Goal: Transaction & Acquisition: Book appointment/travel/reservation

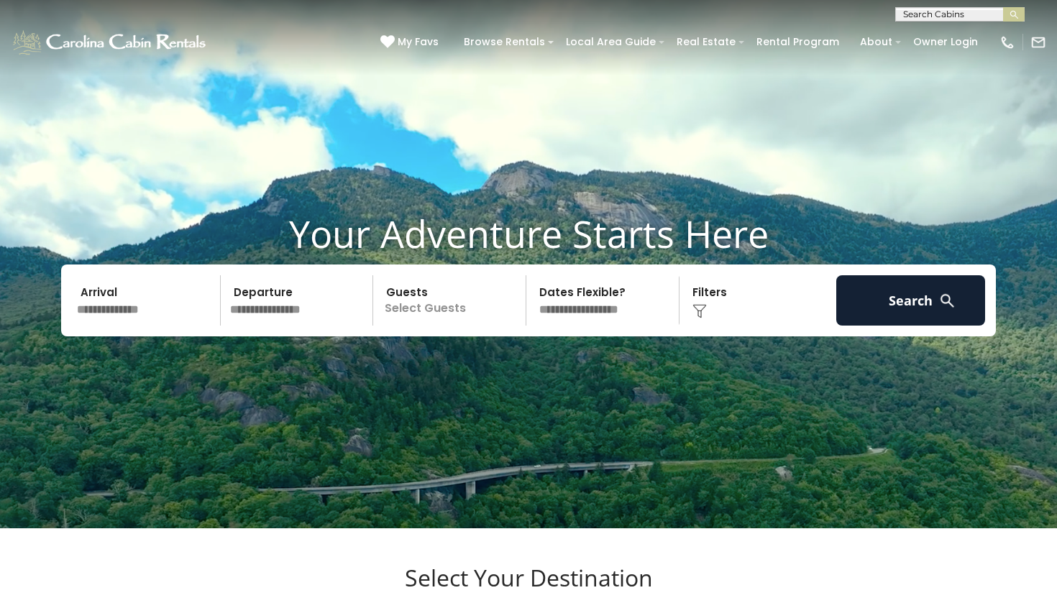
click at [944, 22] on div "(828) 295-6000 My Favs Browse Rentals Local Area Guide Activities & Attractions…" at bounding box center [528, 49] width 1057 height 54
click at [942, 14] on input "text" at bounding box center [959, 17] width 126 height 14
type input "*****"
click at [977, 37] on li "The Boozy Bear Lodge at Eagles Nest" at bounding box center [960, 46] width 128 height 39
click at [1014, 14] on button "submit" at bounding box center [1014, 14] width 22 height 14
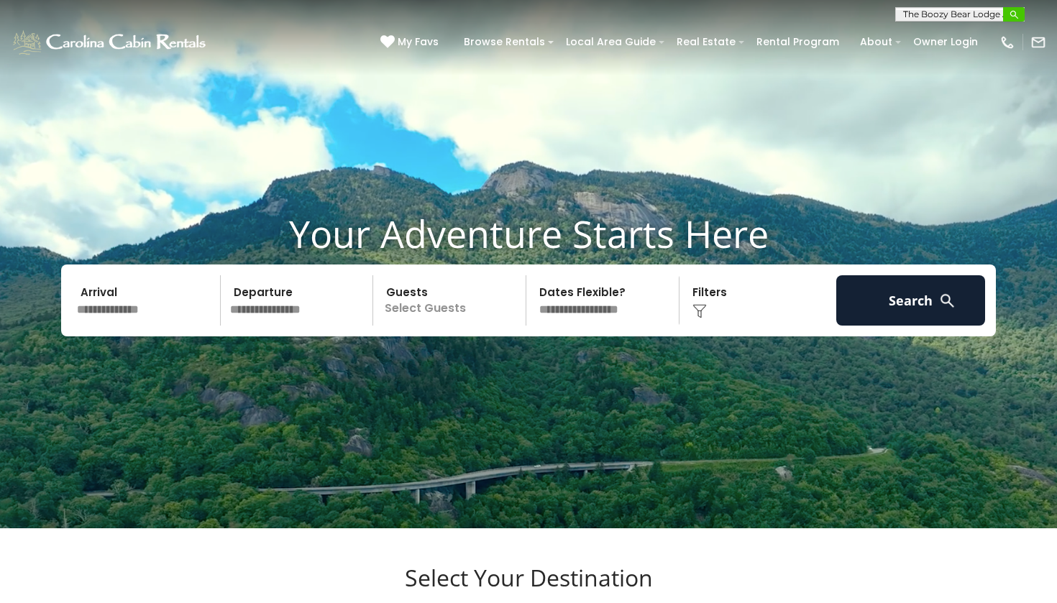
click at [1008, 19] on button "submit" at bounding box center [1014, 14] width 22 height 14
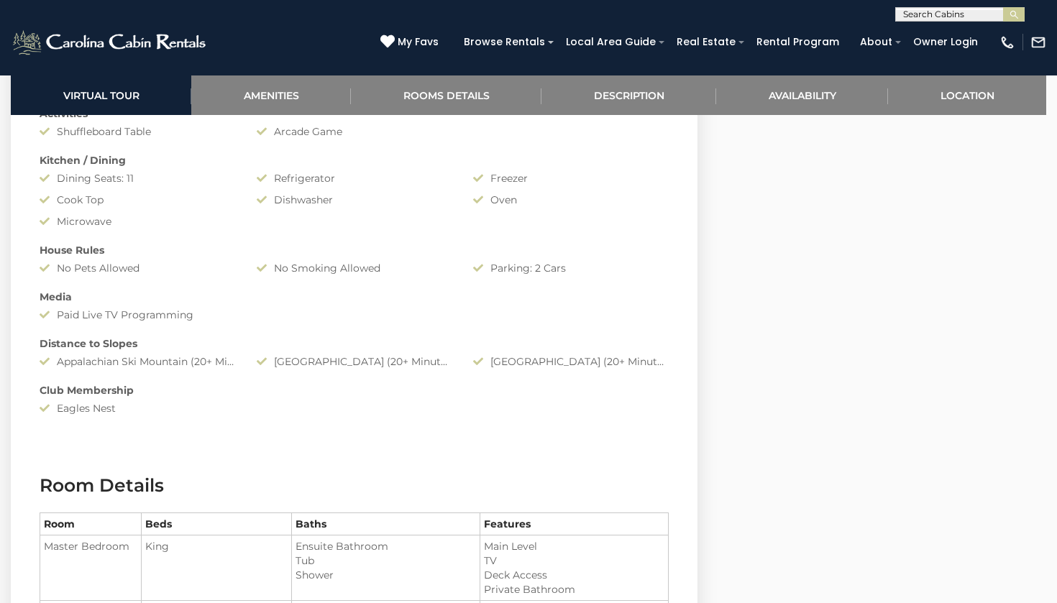
scroll to position [1271, 0]
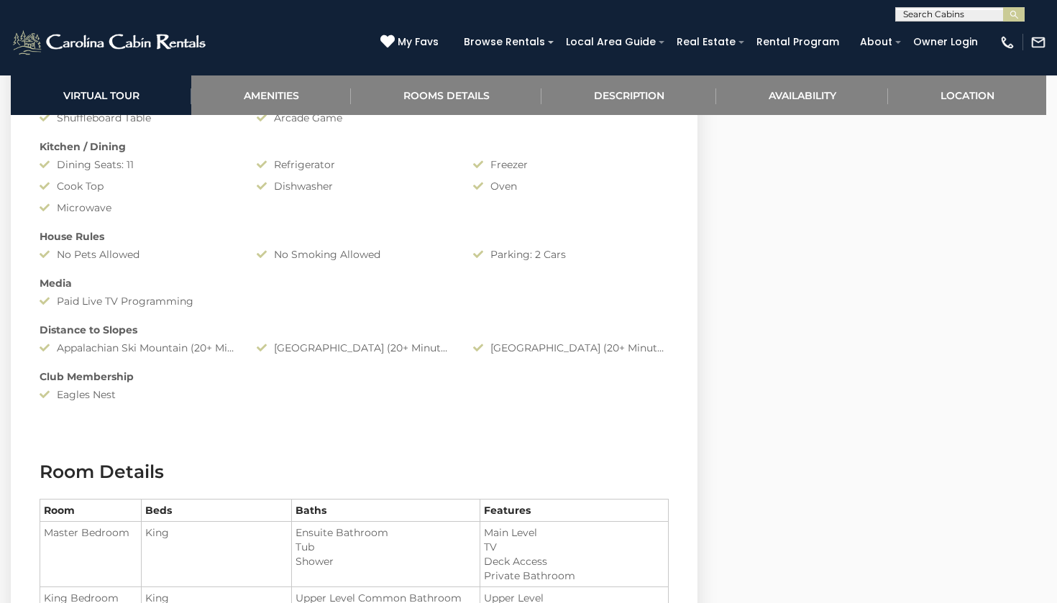
select select "*"
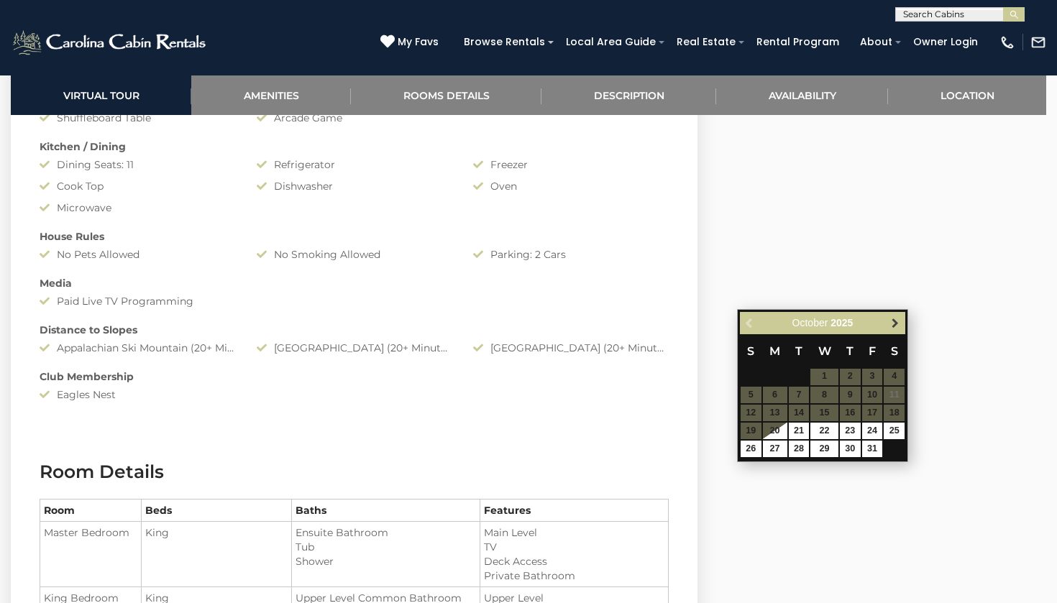
click at [893, 328] on span "Next" at bounding box center [896, 323] width 12 height 12
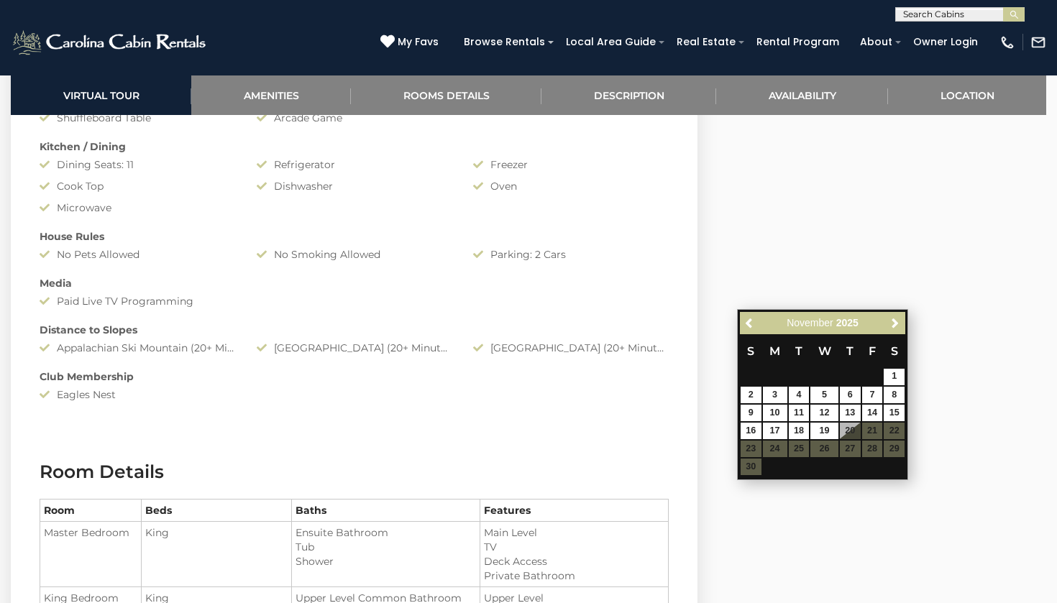
click at [893, 328] on span "Next" at bounding box center [896, 323] width 12 height 12
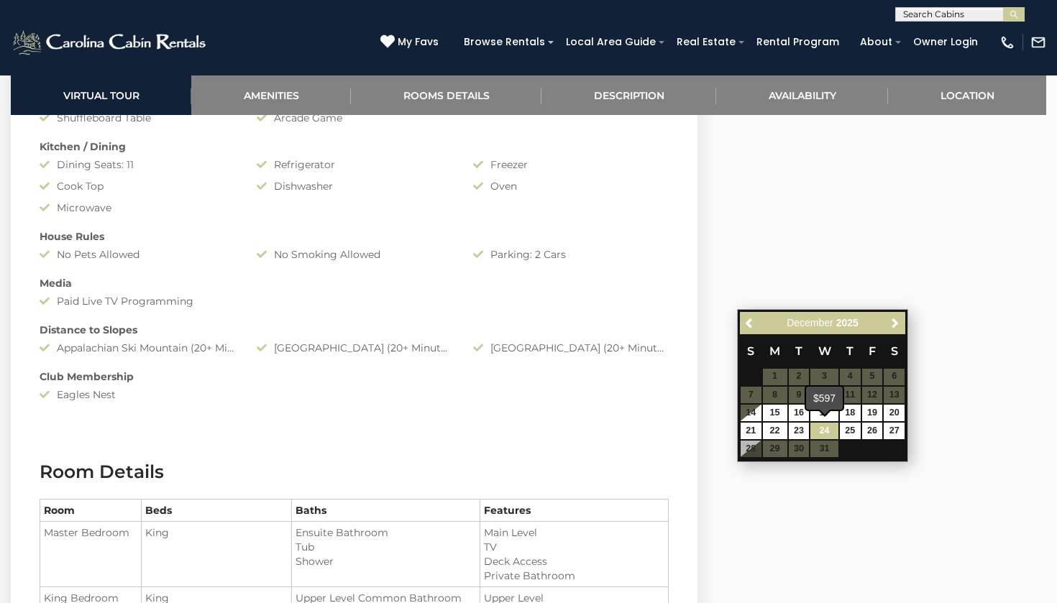
click at [826, 425] on link "24" at bounding box center [824, 431] width 27 height 17
type input "**********"
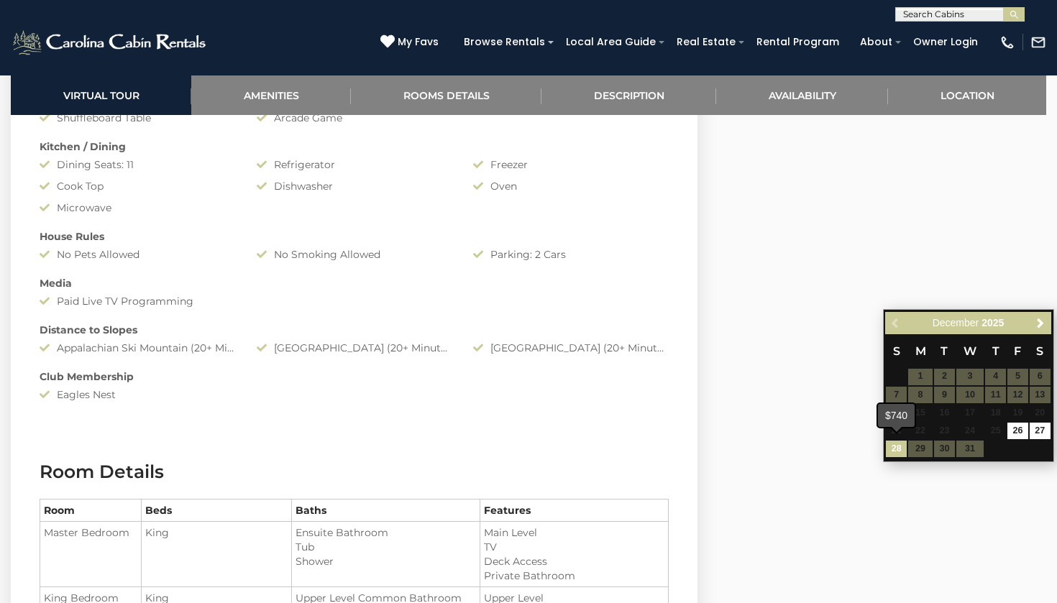
click at [892, 445] on link "28" at bounding box center [896, 449] width 21 height 17
type input "**********"
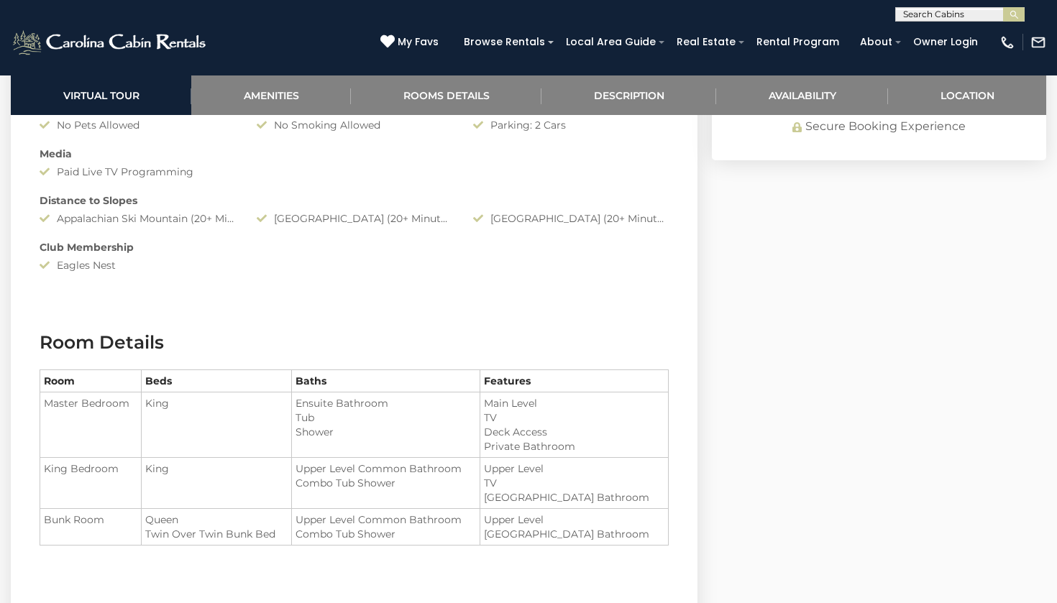
scroll to position [1418, 0]
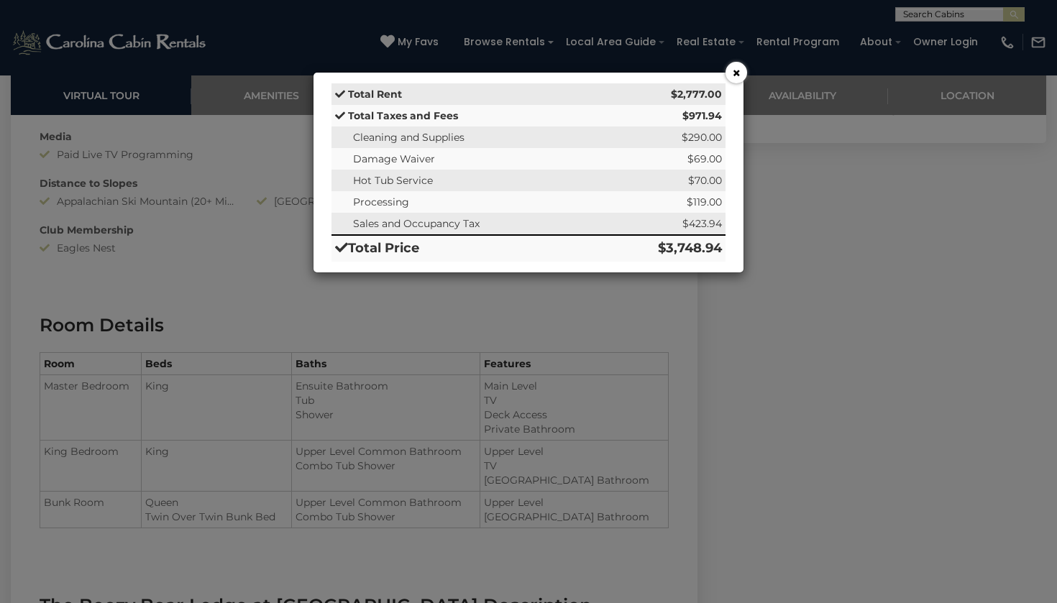
click at [732, 78] on button "×" at bounding box center [737, 73] width 22 height 22
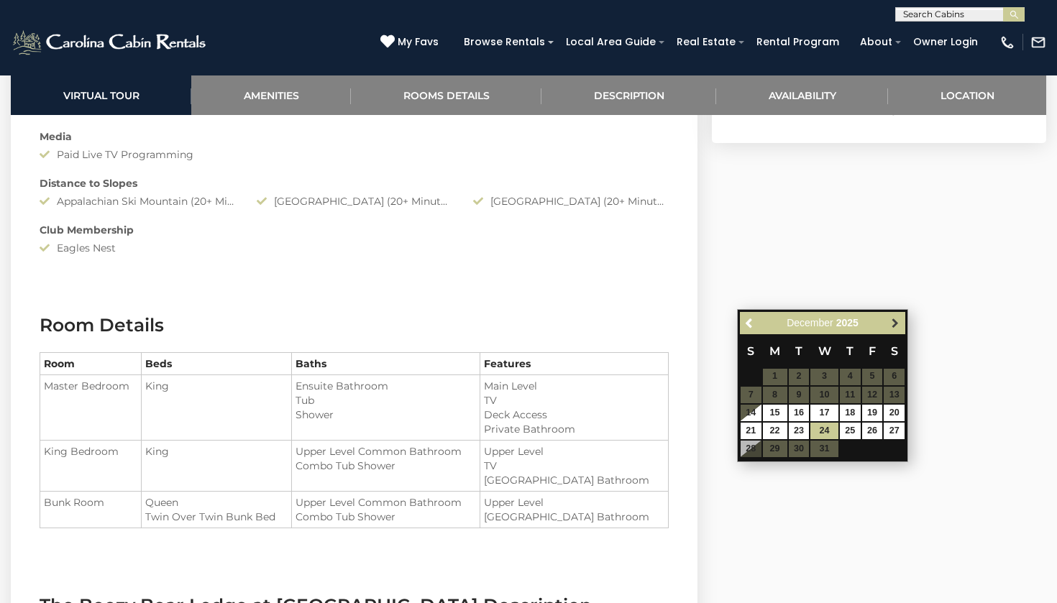
click at [900, 323] on span "Next" at bounding box center [896, 323] width 12 height 12
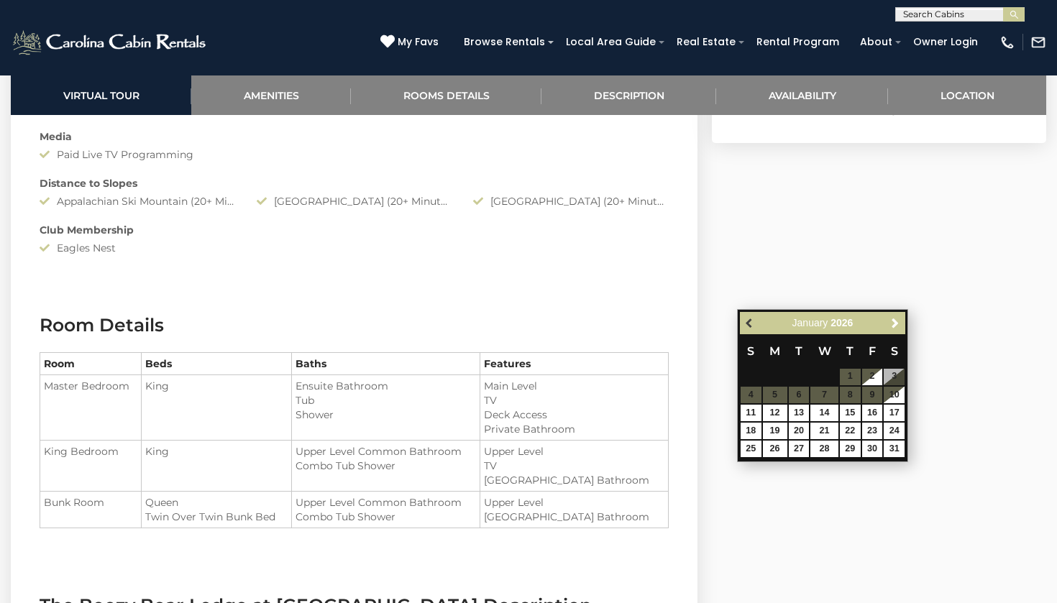
click at [747, 322] on span "Previous" at bounding box center [750, 323] width 12 height 12
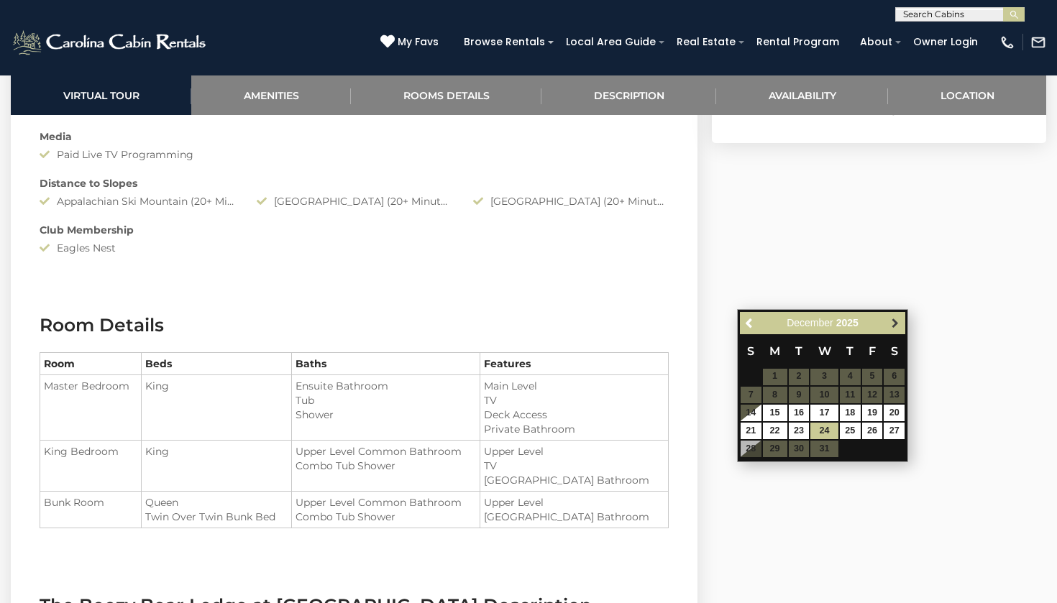
click at [894, 319] on span "Next" at bounding box center [896, 323] width 12 height 12
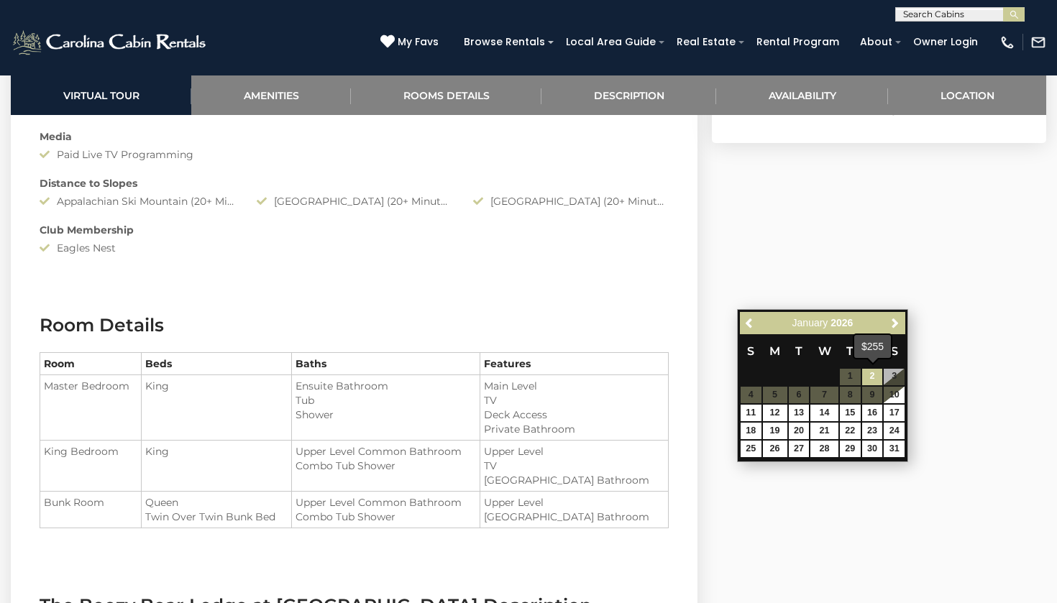
click at [872, 379] on link "2" at bounding box center [872, 377] width 21 height 17
type input "**********"
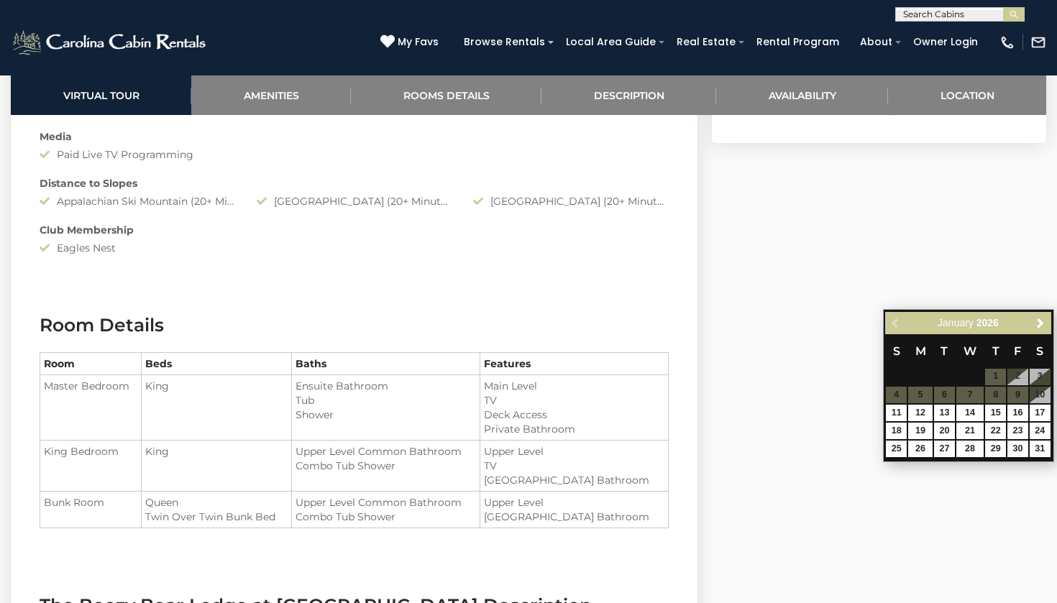
click at [893, 332] on div "Previous Next January 2026" at bounding box center [967, 323] width 165 height 22
click at [1036, 321] on span "Next" at bounding box center [1041, 323] width 12 height 12
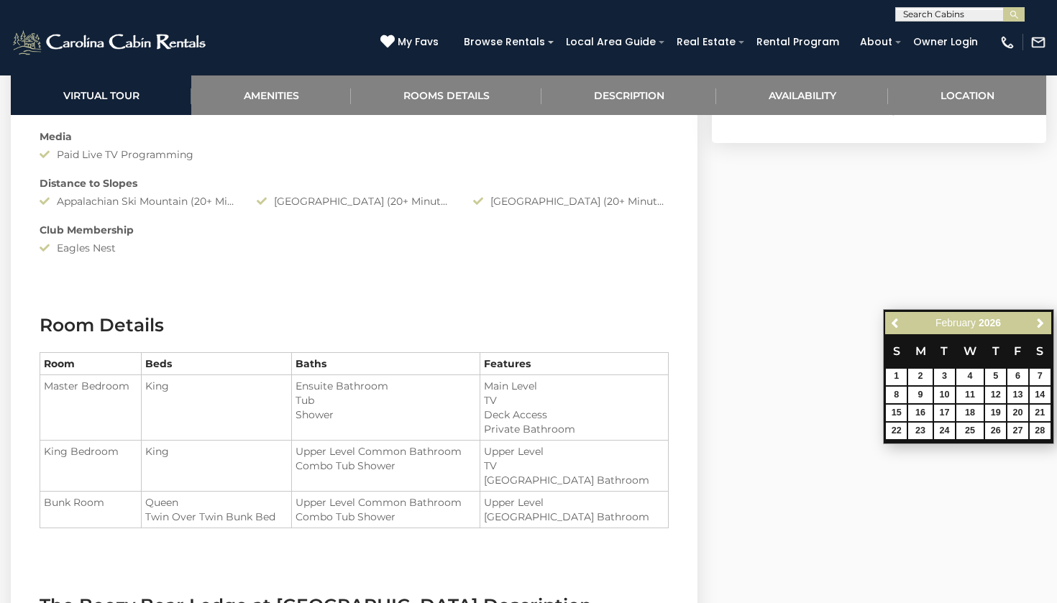
click at [1036, 321] on span "Next" at bounding box center [1041, 323] width 12 height 12
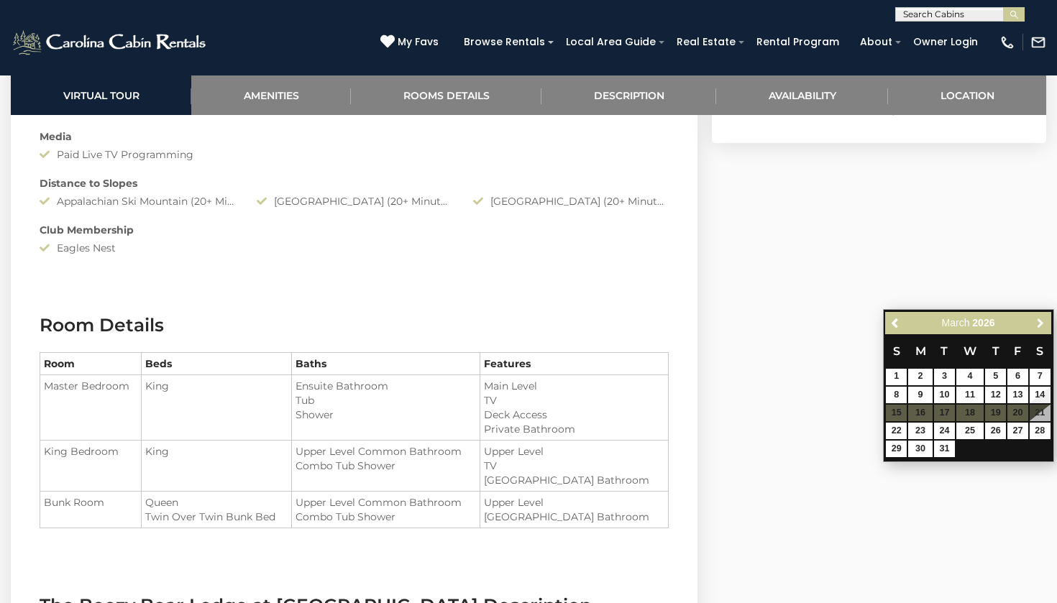
click at [1036, 321] on span "Next" at bounding box center [1041, 323] width 12 height 12
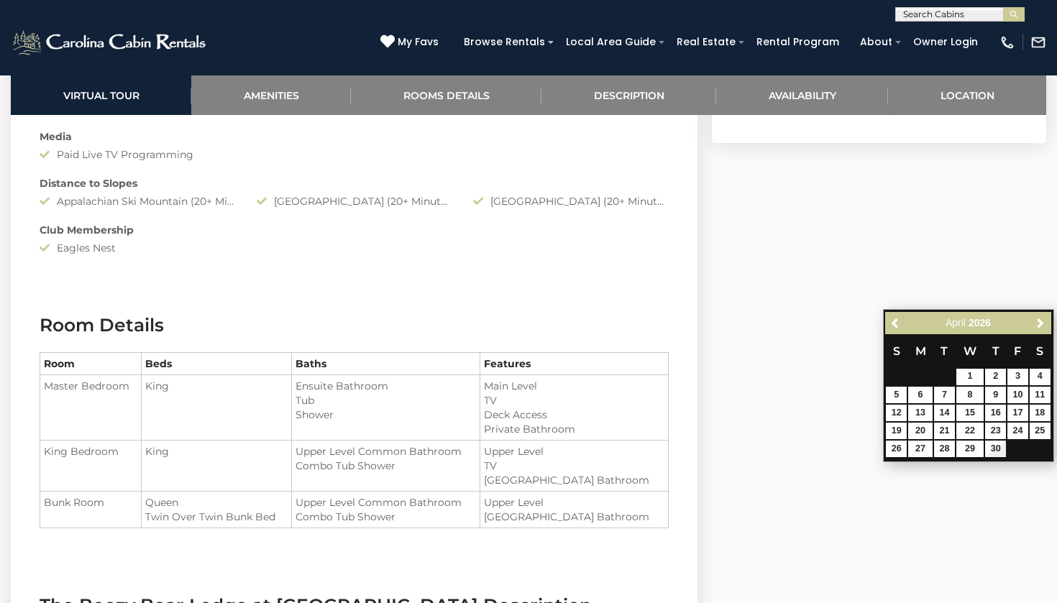
click at [1036, 321] on span "Next" at bounding box center [1041, 323] width 12 height 12
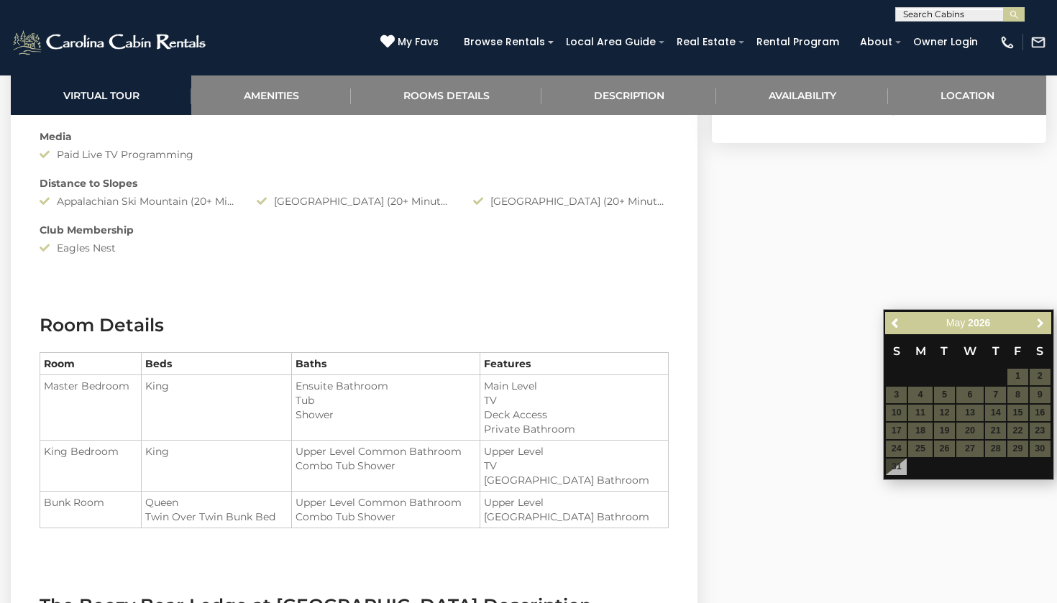
click at [1036, 321] on span "Next" at bounding box center [1041, 323] width 12 height 12
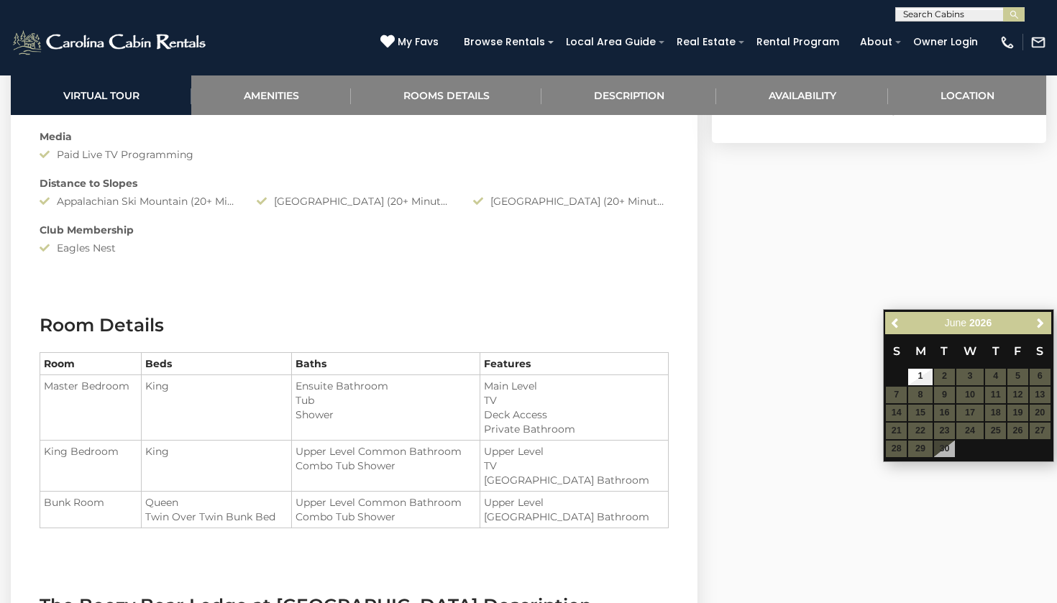
click at [1036, 321] on span "Next" at bounding box center [1041, 323] width 12 height 12
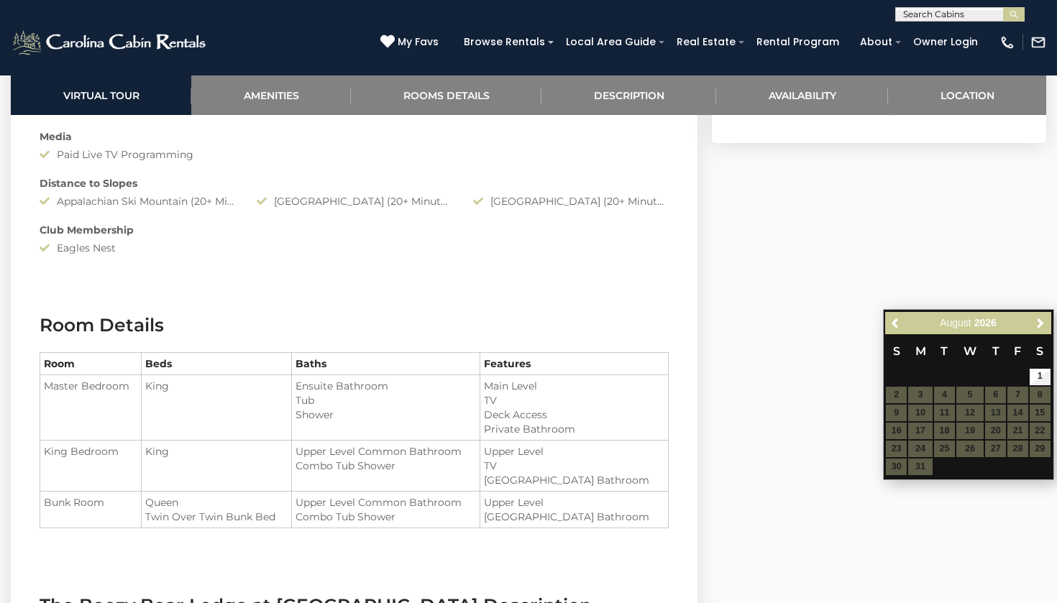
click at [1036, 321] on span "Next" at bounding box center [1041, 323] width 12 height 12
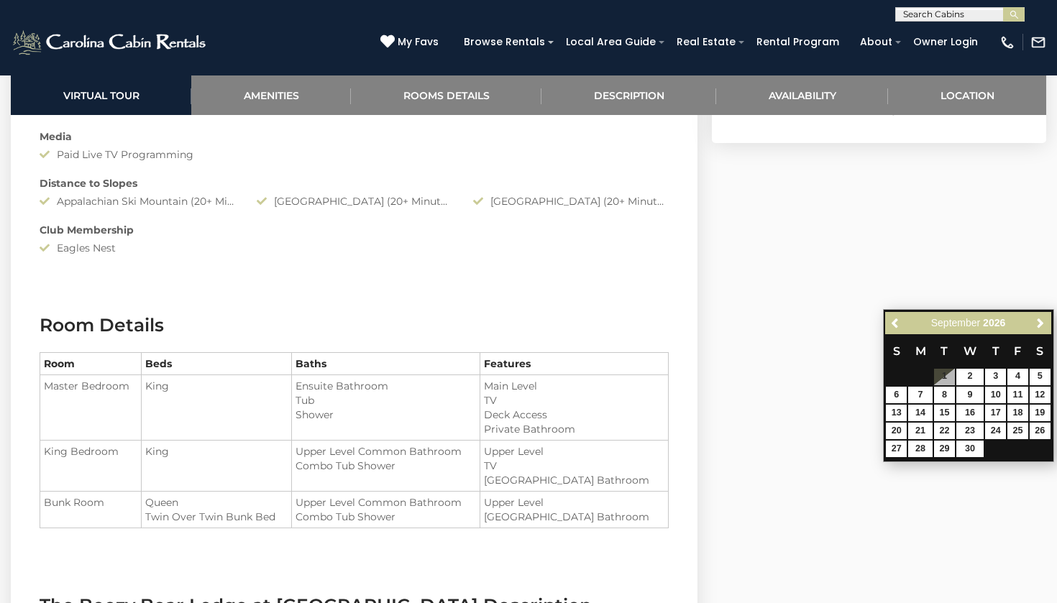
click at [1036, 321] on span "Next" at bounding box center [1041, 323] width 12 height 12
click at [1038, 325] on span "Next" at bounding box center [1041, 323] width 12 height 12
click at [899, 441] on link "27" at bounding box center [896, 449] width 21 height 17
type input "**********"
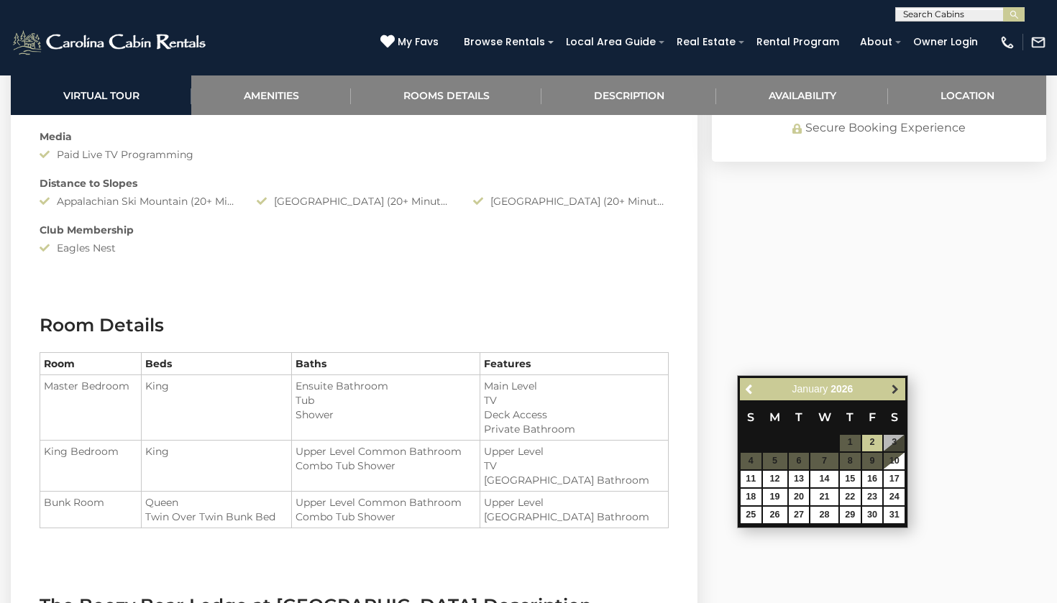
click at [895, 386] on span "Next" at bounding box center [896, 389] width 12 height 12
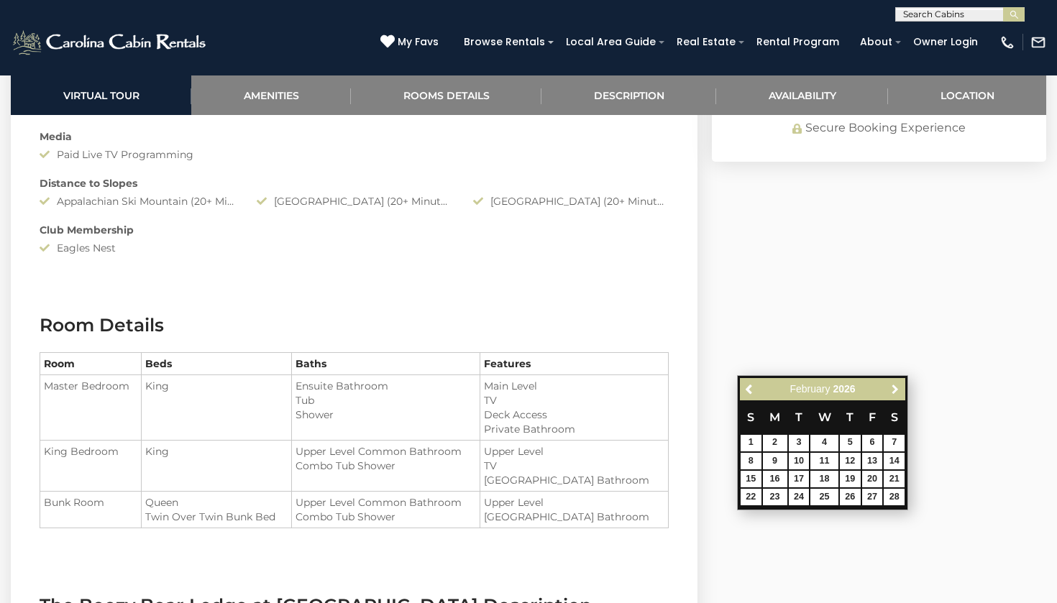
click at [895, 386] on span "Next" at bounding box center [896, 389] width 12 height 12
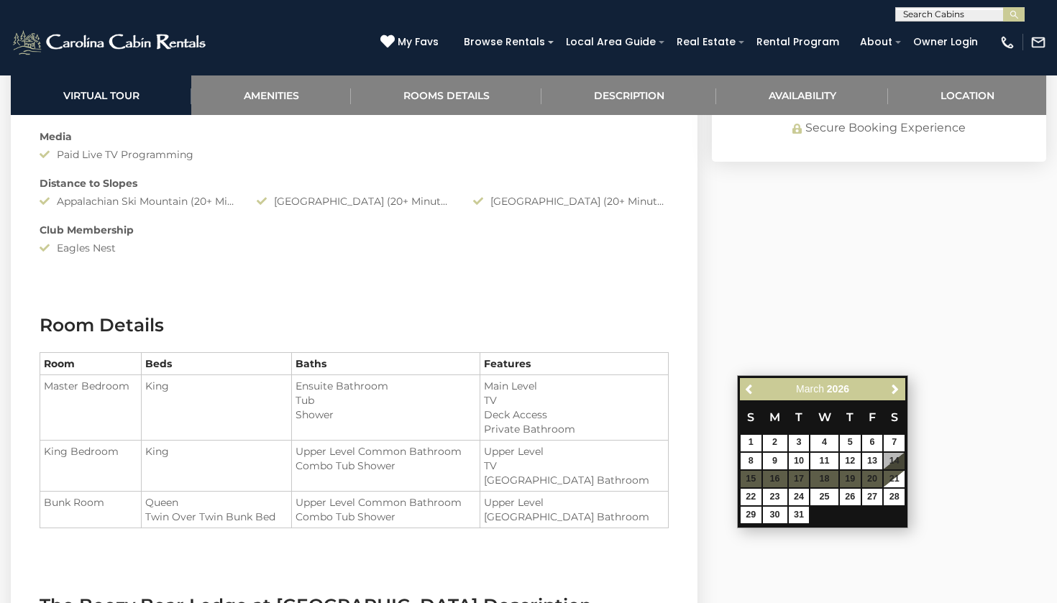
click at [895, 386] on span "Next" at bounding box center [896, 389] width 12 height 12
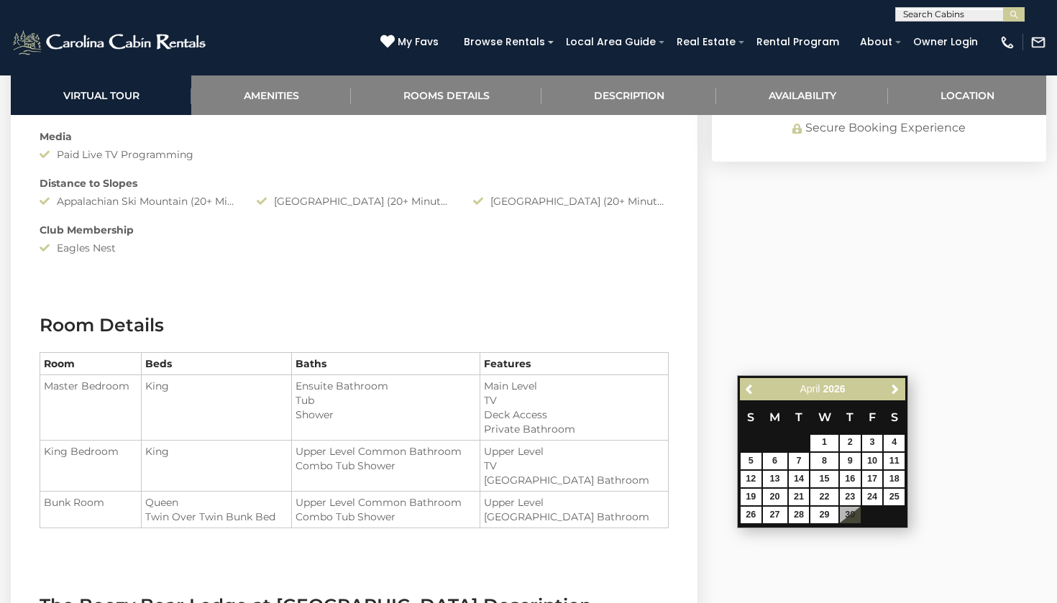
click at [895, 386] on span "Next" at bounding box center [896, 389] width 12 height 12
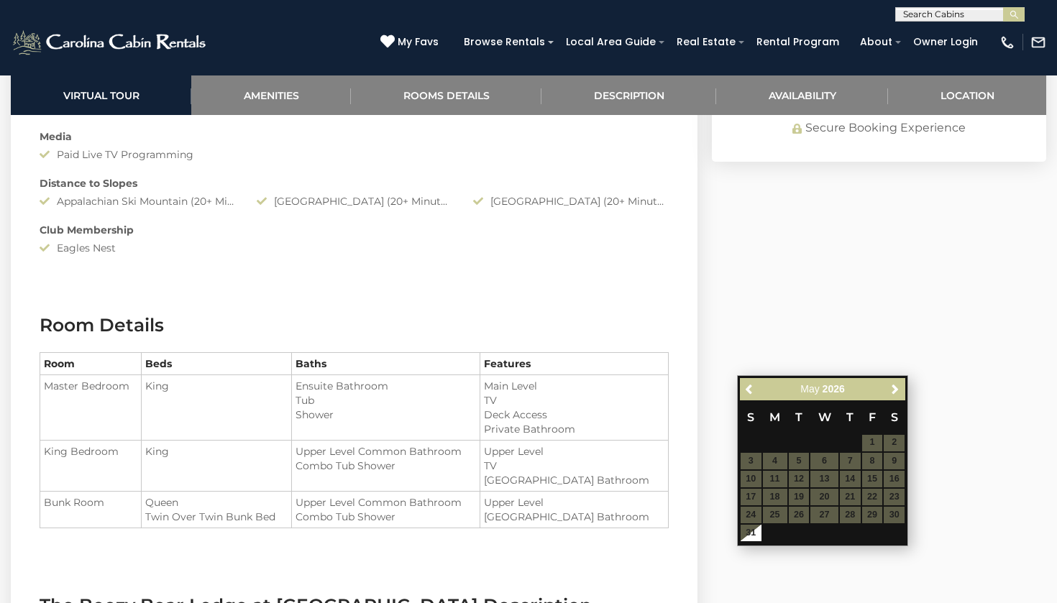
click at [895, 386] on span "Next" at bounding box center [896, 389] width 12 height 12
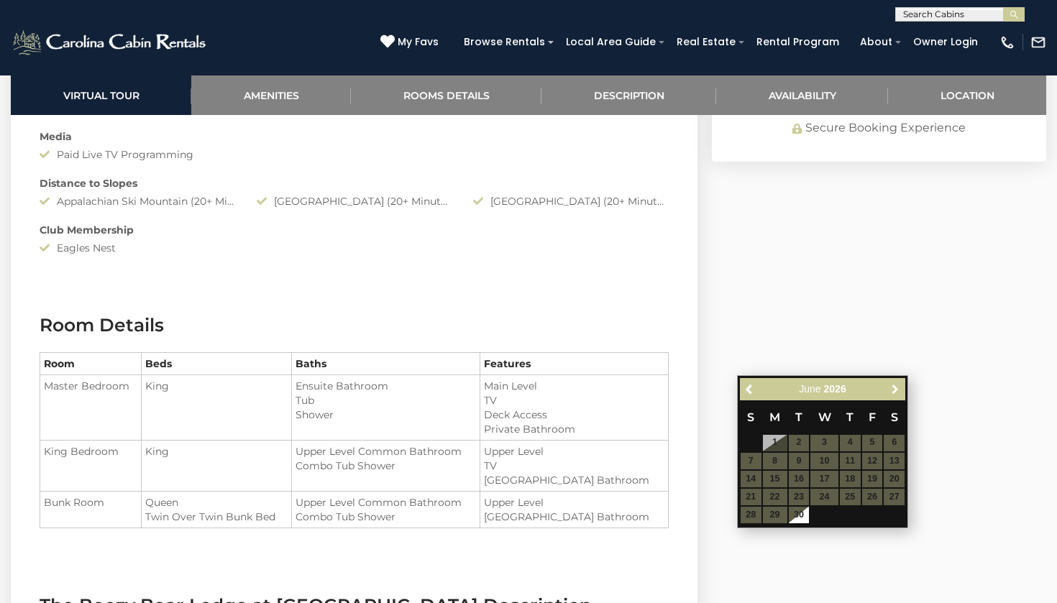
click at [895, 386] on span "Next" at bounding box center [896, 389] width 12 height 12
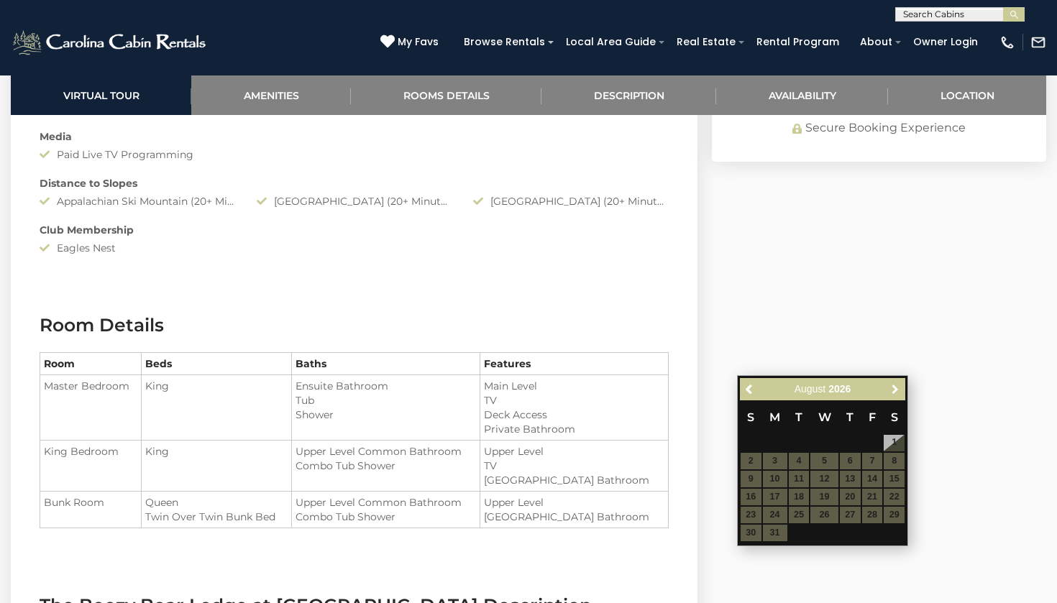
click at [895, 386] on span "Next" at bounding box center [896, 389] width 12 height 12
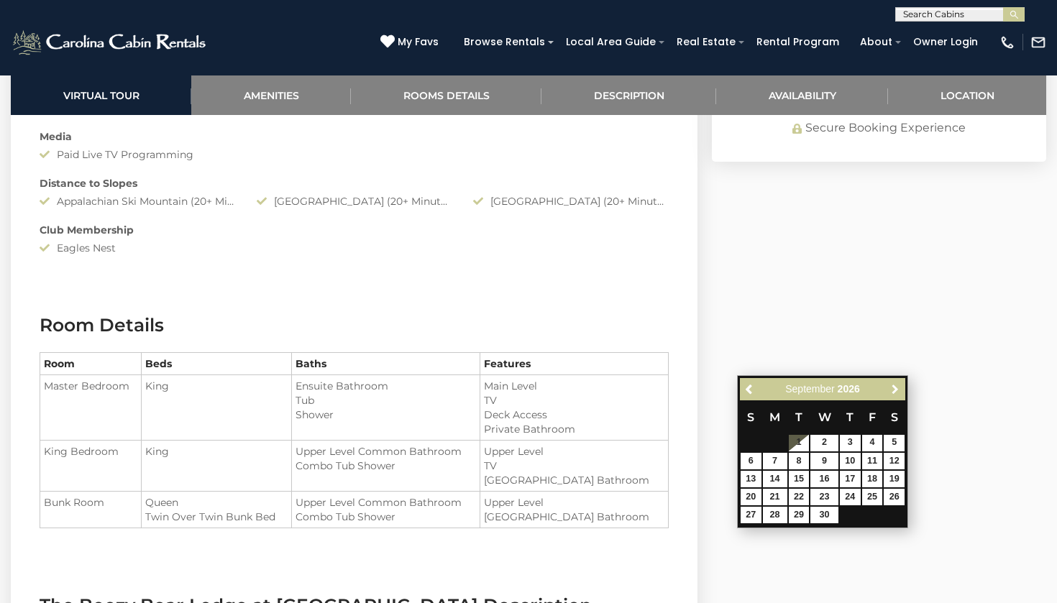
click at [895, 386] on span "Next" at bounding box center [896, 389] width 12 height 12
click at [895, 385] on span "Next" at bounding box center [896, 389] width 12 height 12
click at [770, 508] on link "28" at bounding box center [775, 515] width 24 height 17
type input "**********"
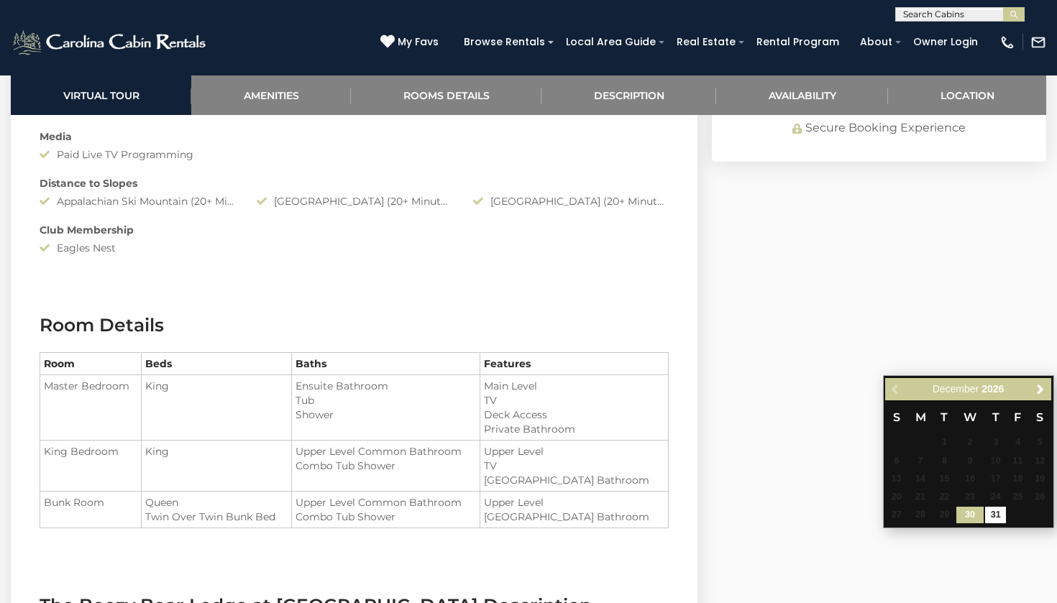
click at [1041, 385] on span "Next" at bounding box center [1041, 389] width 12 height 12
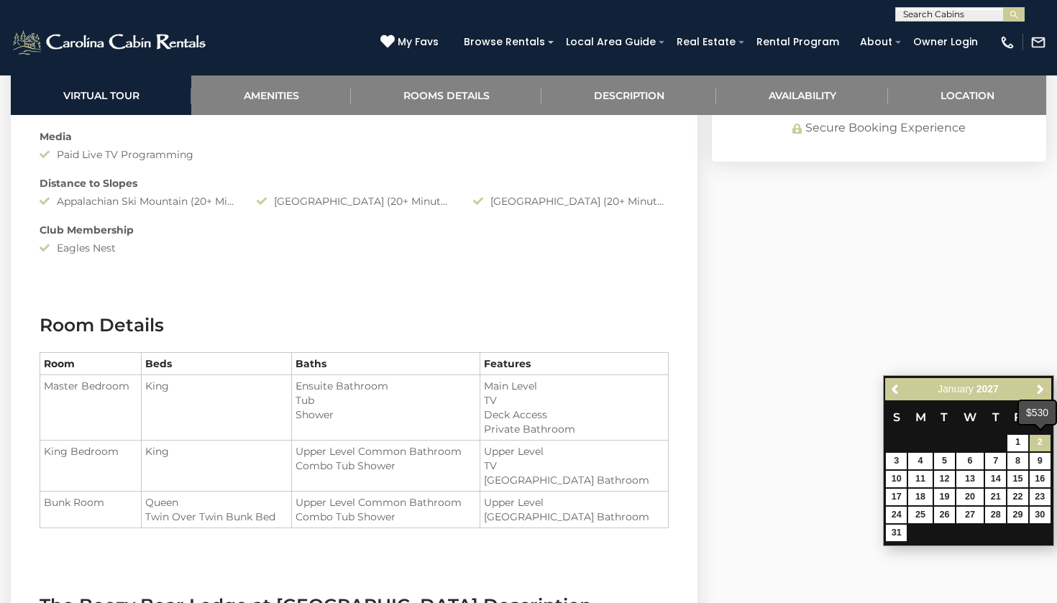
click at [1034, 439] on link "2" at bounding box center [1040, 443] width 21 height 17
type input "**********"
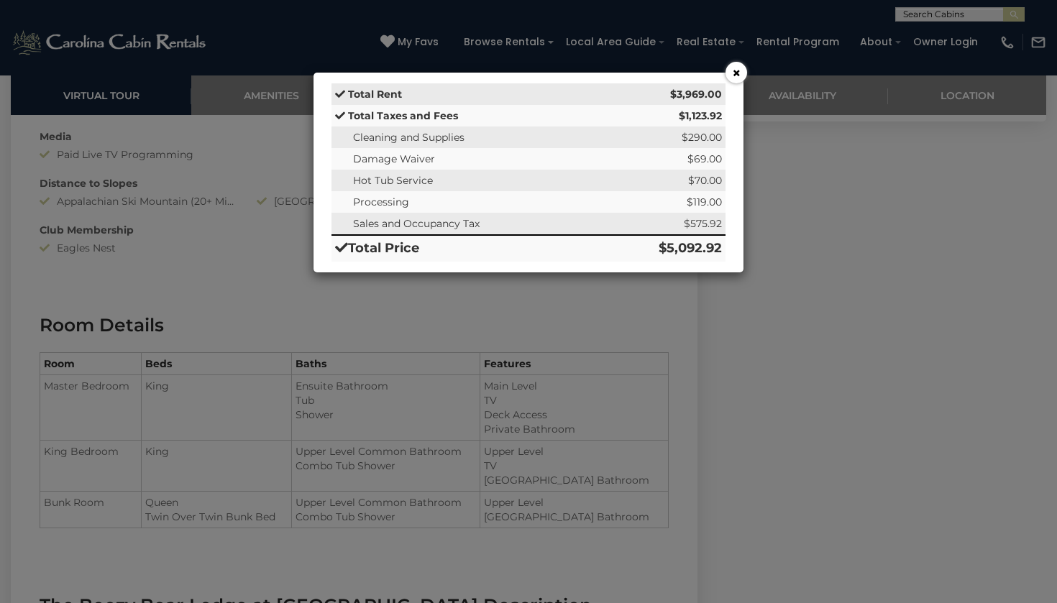
click at [736, 70] on button "×" at bounding box center [737, 73] width 22 height 22
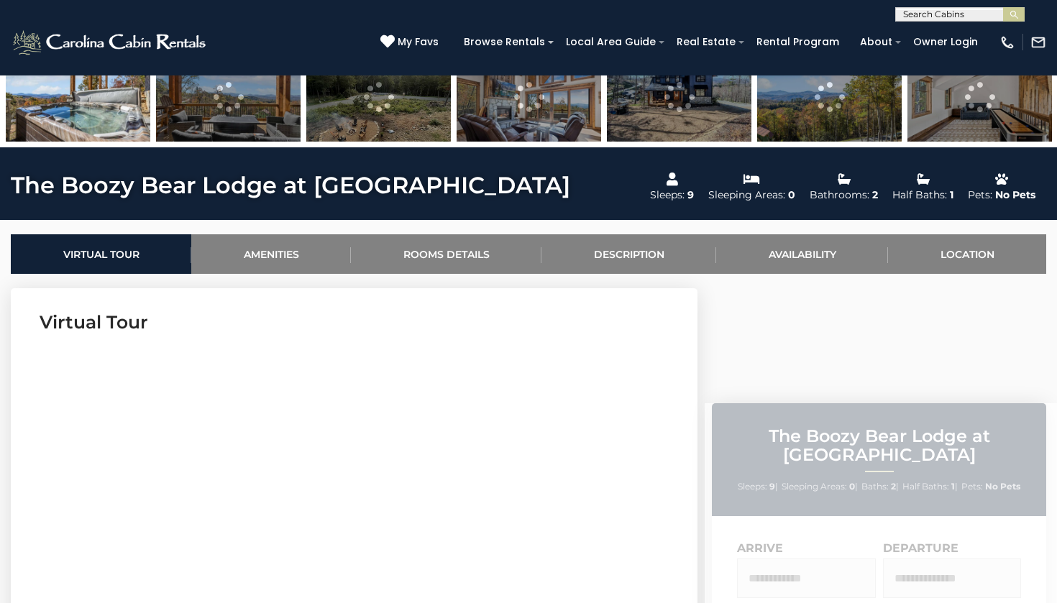
scroll to position [421, 0]
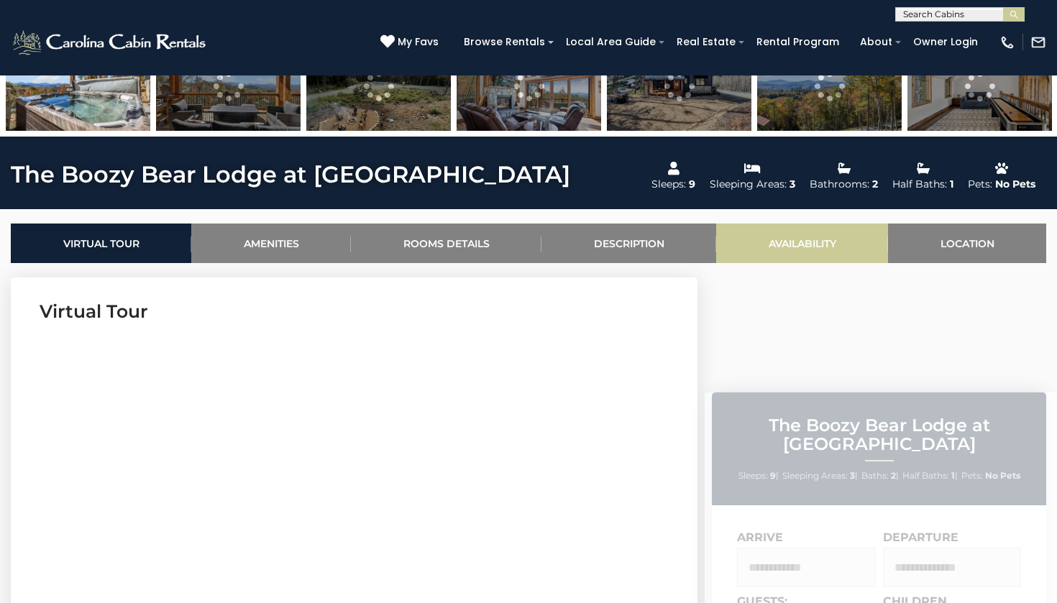
click at [817, 237] on link "Availability" at bounding box center [802, 244] width 172 height 40
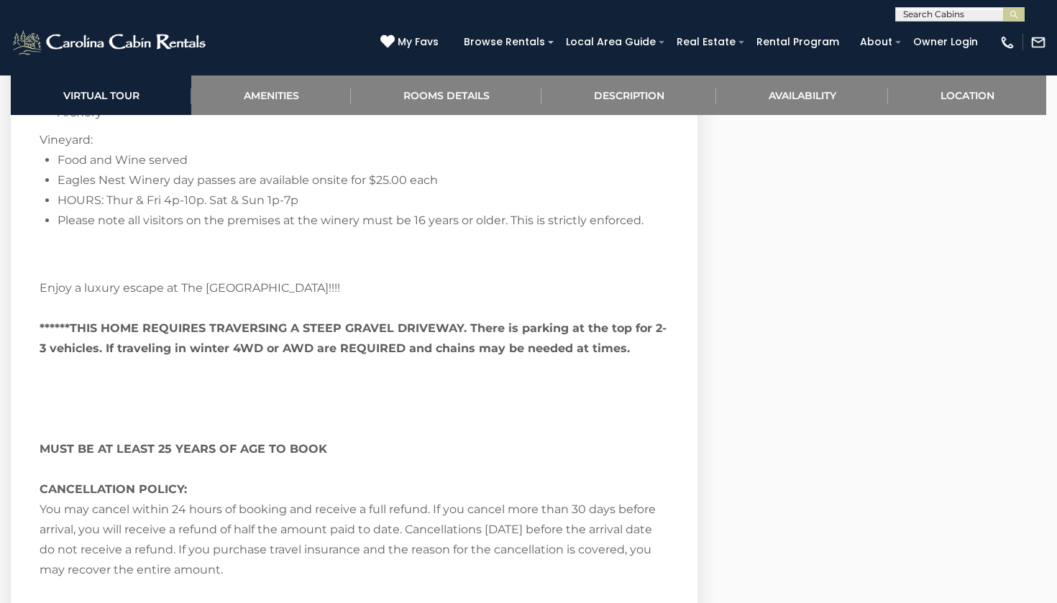
scroll to position [3671, 0]
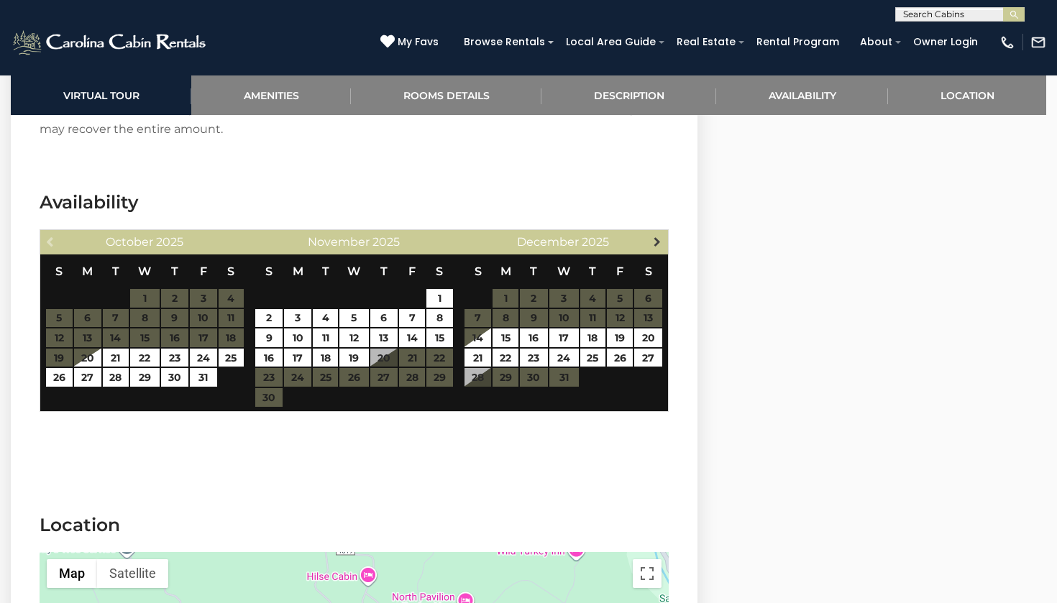
click at [653, 232] on link "Next" at bounding box center [658, 241] width 18 height 18
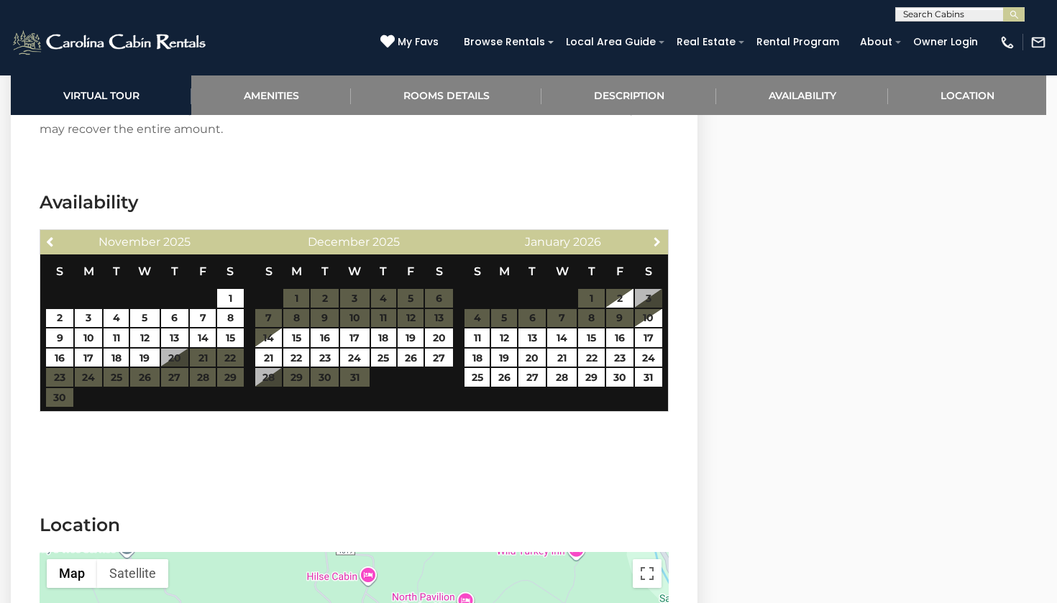
click at [653, 232] on link "Next" at bounding box center [658, 241] width 18 height 18
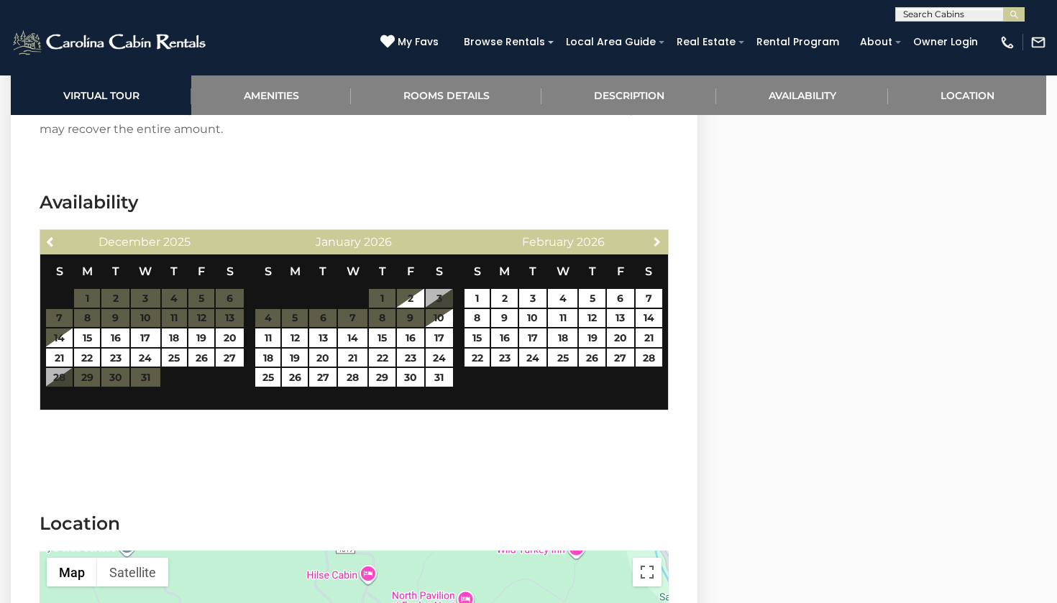
click at [653, 232] on link "Next" at bounding box center [658, 241] width 18 height 18
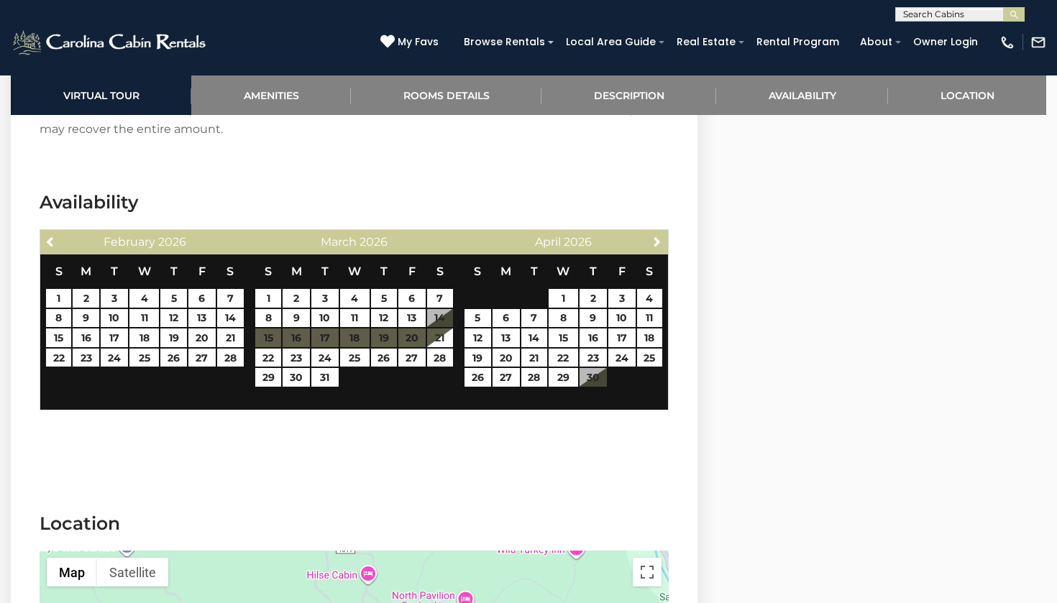
click at [653, 232] on link "Next" at bounding box center [658, 241] width 18 height 18
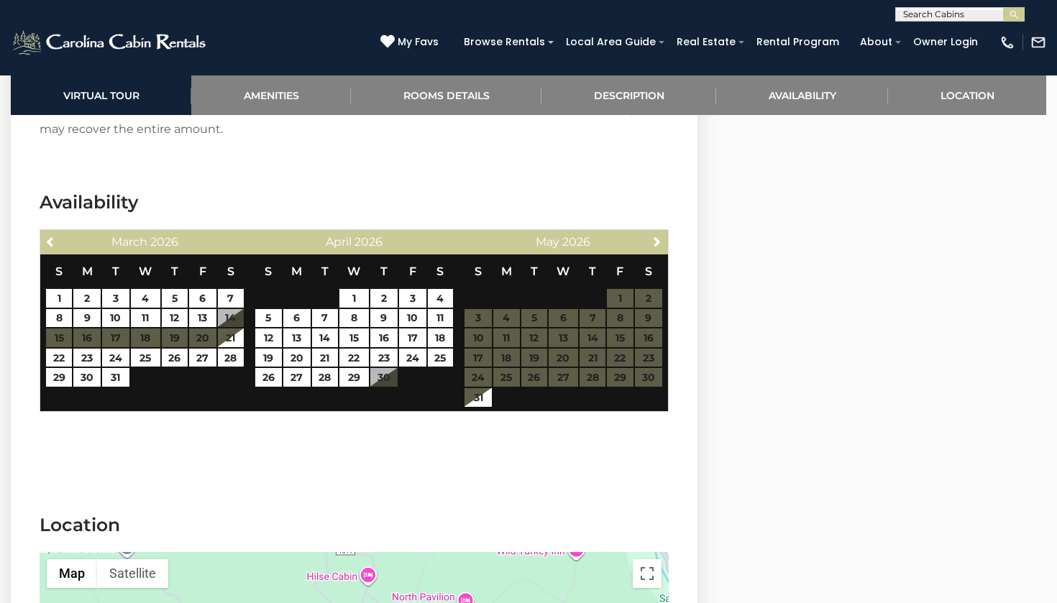
click at [653, 232] on link "Next" at bounding box center [658, 241] width 18 height 18
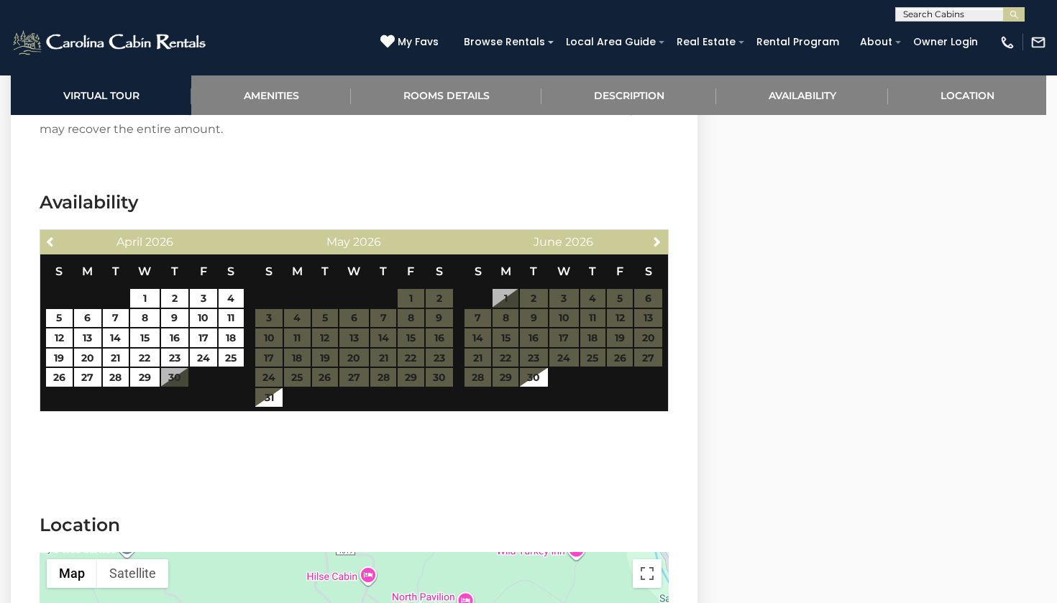
click at [653, 232] on link "Next" at bounding box center [658, 241] width 18 height 18
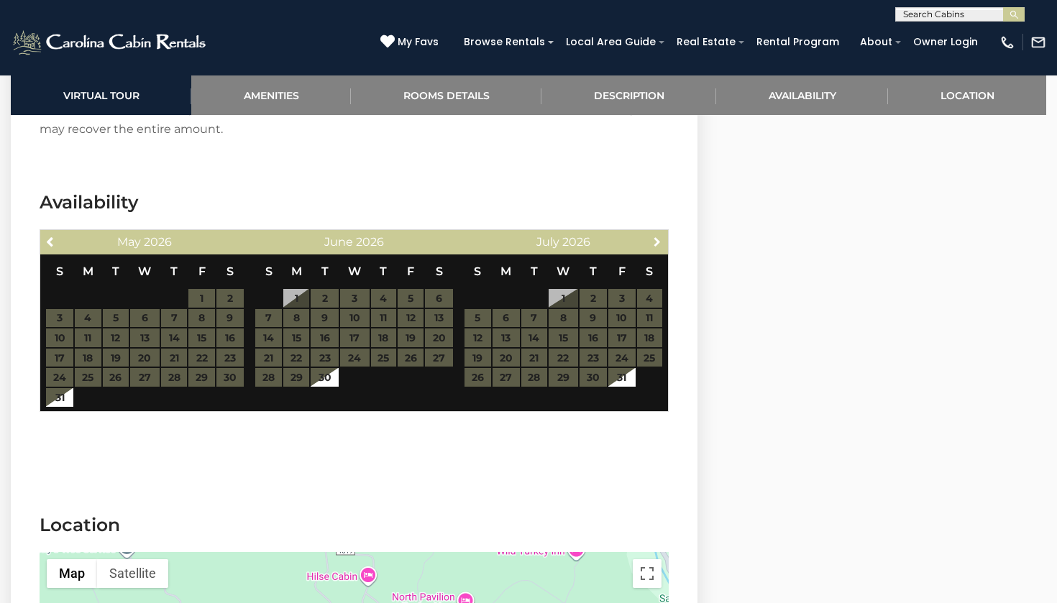
click at [653, 232] on link "Next" at bounding box center [658, 241] width 18 height 18
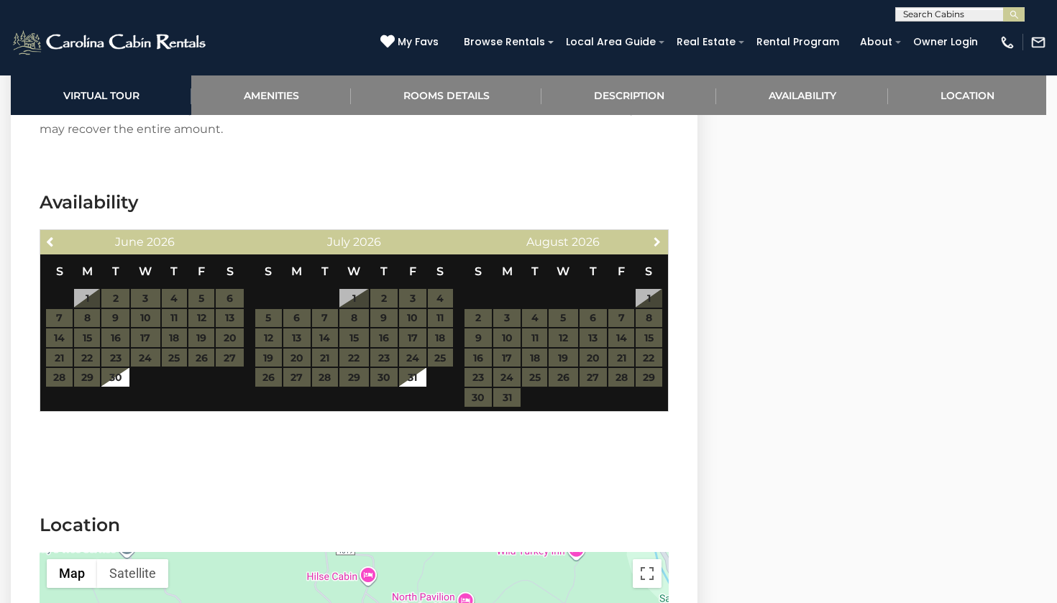
click at [653, 232] on link "Next" at bounding box center [658, 241] width 18 height 18
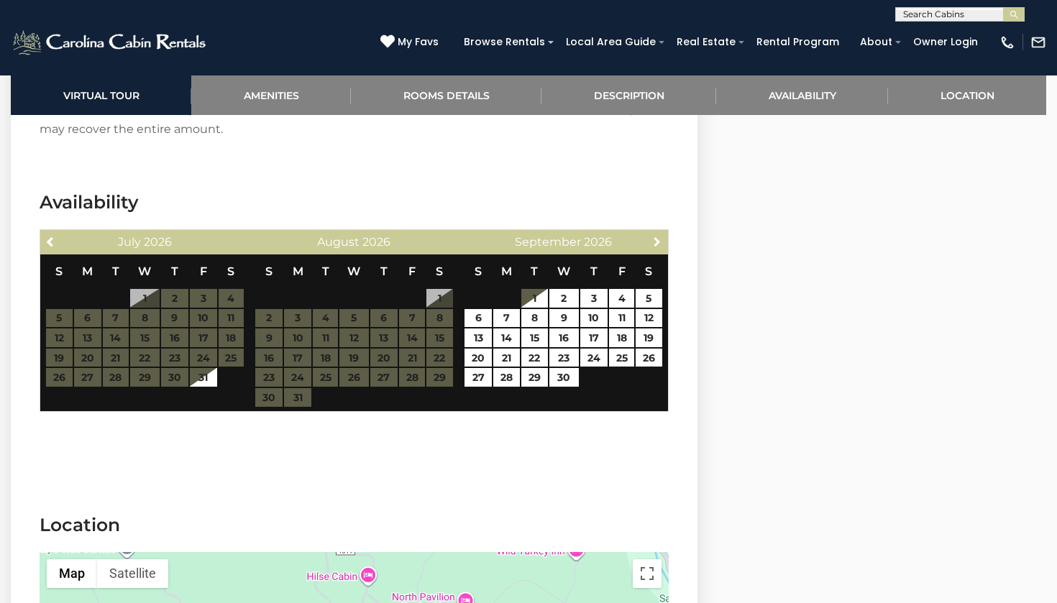
click at [653, 232] on link "Next" at bounding box center [658, 241] width 18 height 18
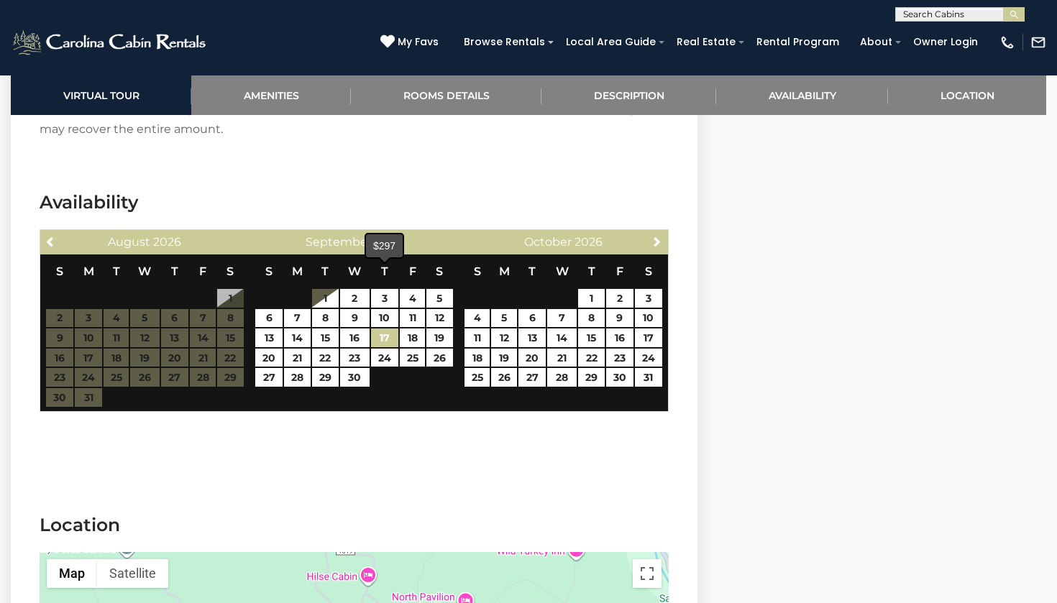
click at [386, 329] on link "17" at bounding box center [384, 338] width 27 height 19
type input "**********"
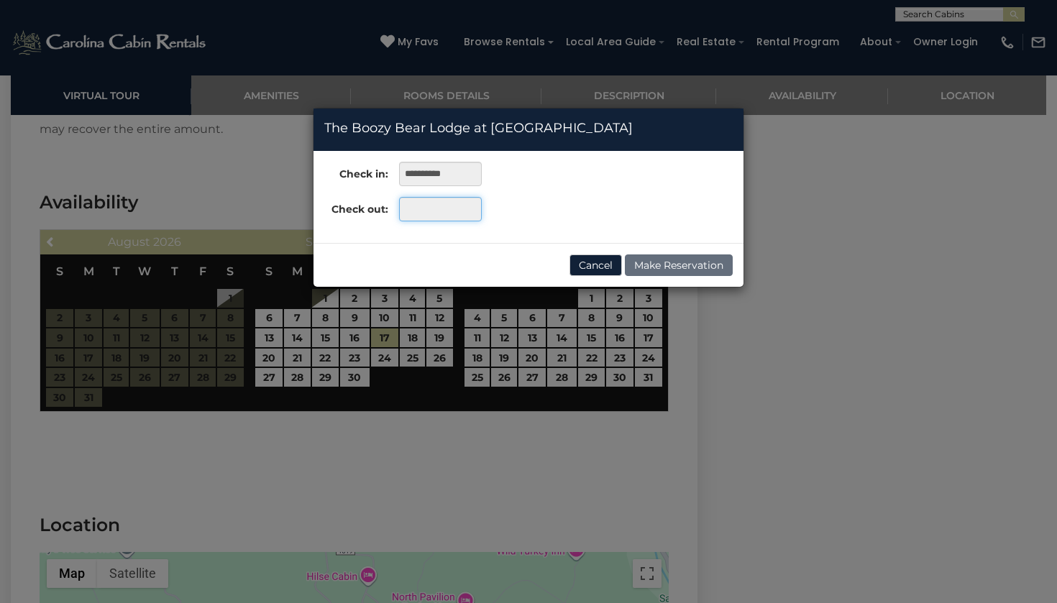
click at [453, 217] on input "text" at bounding box center [440, 209] width 83 height 24
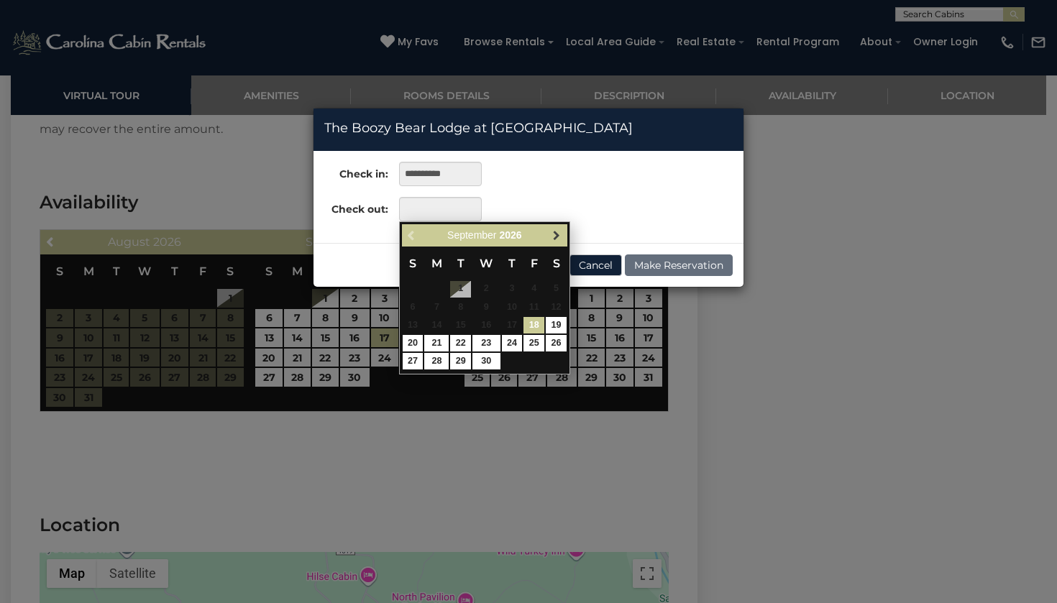
click at [553, 238] on span "Next" at bounding box center [557, 235] width 12 height 12
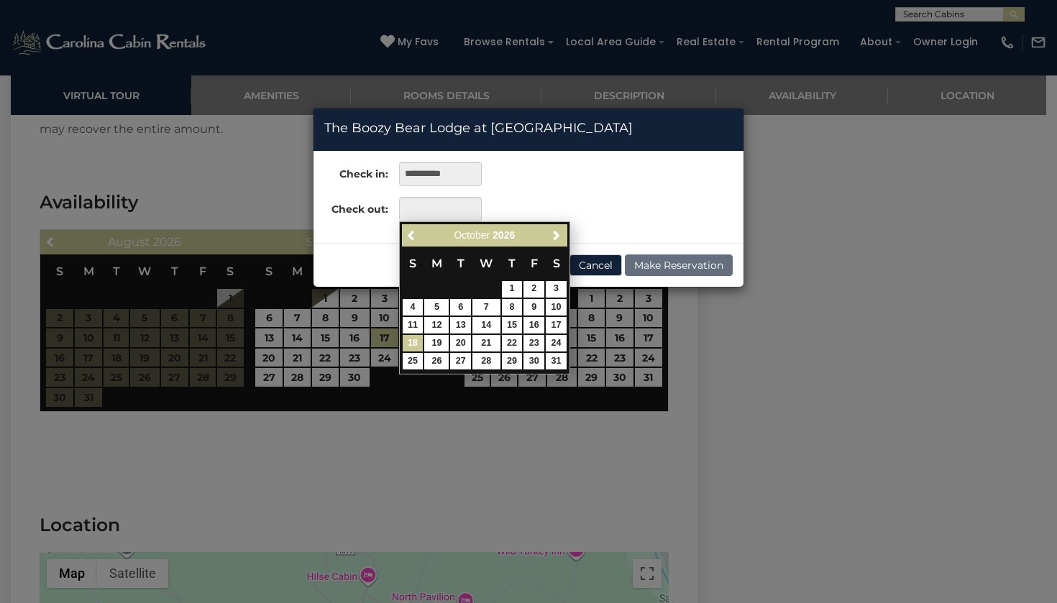
click at [419, 339] on link "18" at bounding box center [413, 343] width 21 height 17
type input "**********"
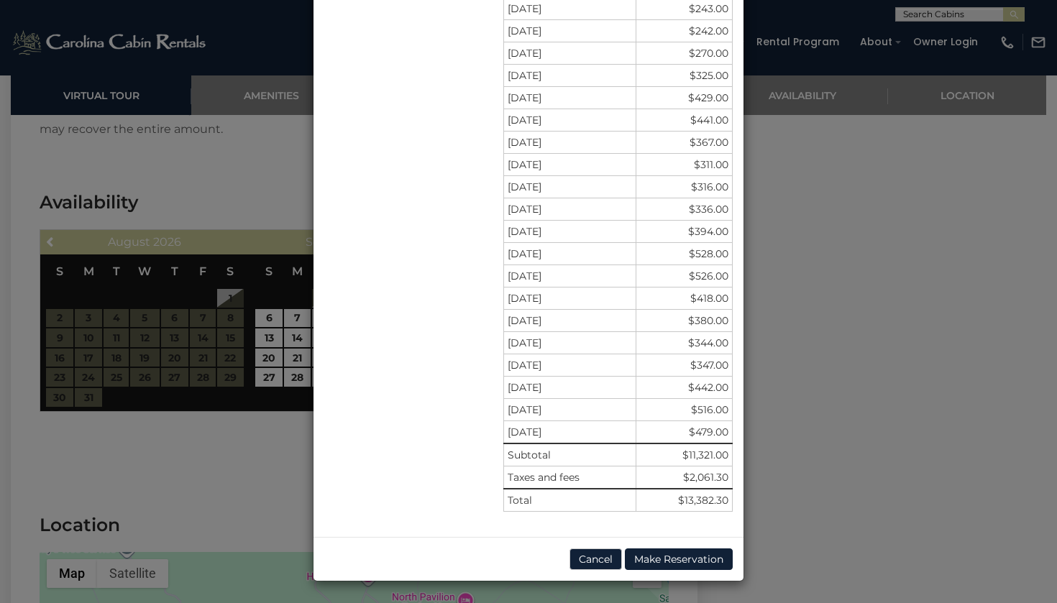
scroll to position [410, 0]
click at [590, 557] on button "Cancel" at bounding box center [596, 560] width 53 height 22
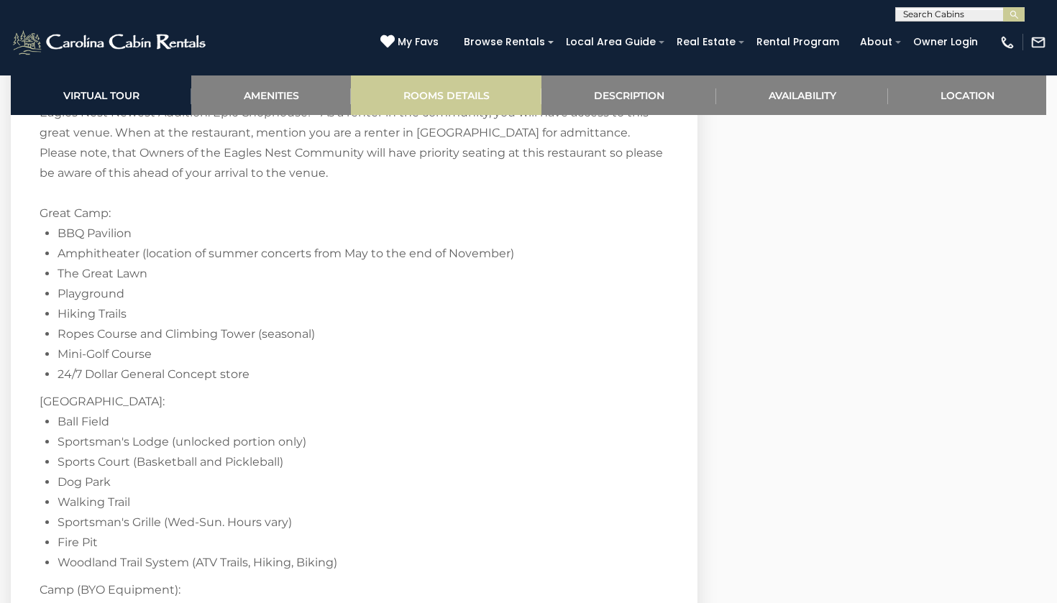
scroll to position [2551, 0]
